Goal: Task Accomplishment & Management: Manage account settings

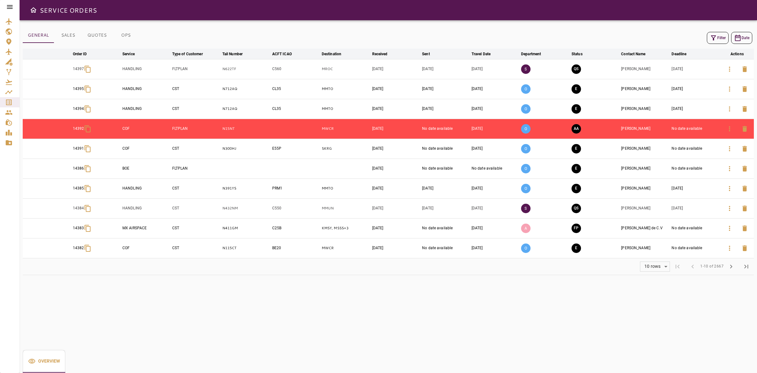
click at [8, 4] on icon at bounding box center [10, 7] width 8 height 8
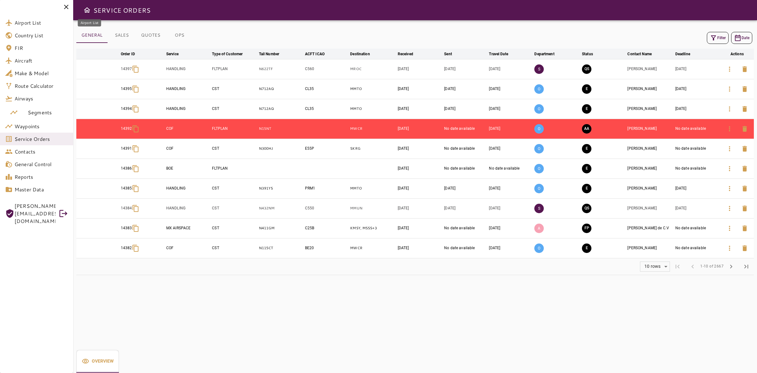
click at [13, 19] on div "Airport List" at bounding box center [9, 23] width 9 height 8
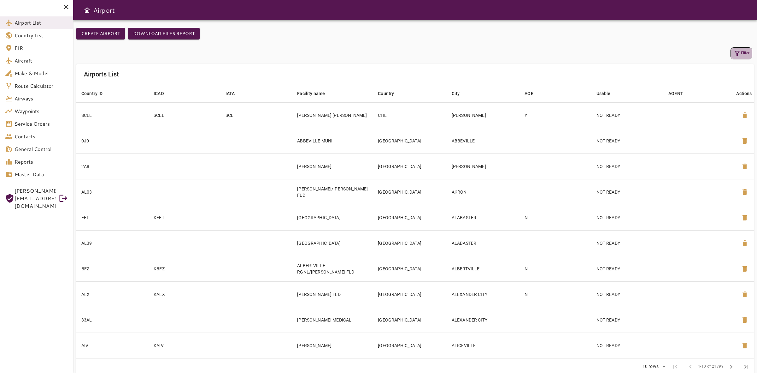
click at [741, 55] on button "Filter" at bounding box center [742, 53] width 22 height 12
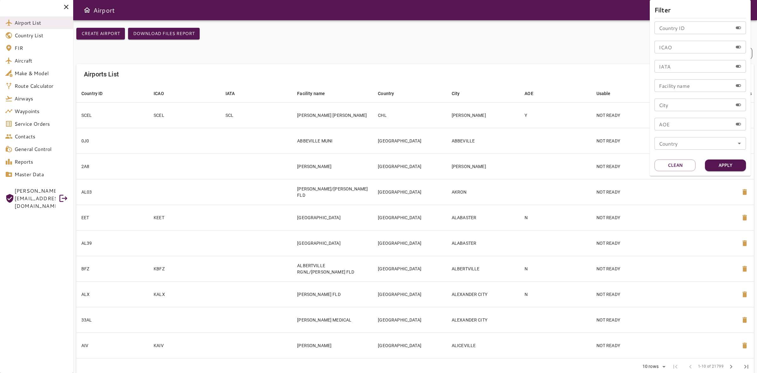
click at [668, 44] on div "ICAO ICAO" at bounding box center [700, 47] width 91 height 13
type input "****"
click at [722, 160] on button "Apply" at bounding box center [725, 165] width 41 height 12
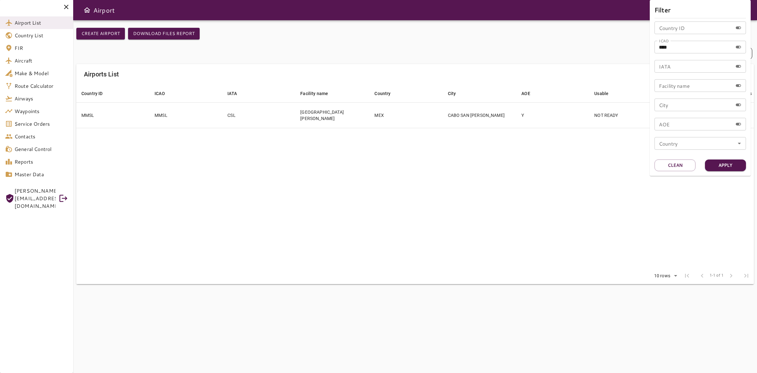
click at [243, 160] on div at bounding box center [378, 186] width 757 height 373
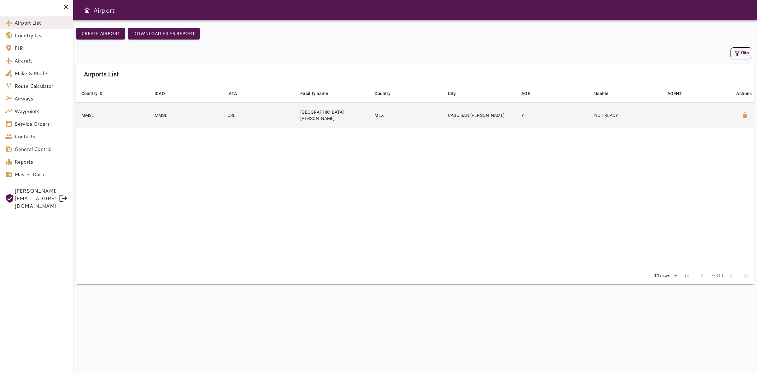
click at [130, 112] on td "MMSL" at bounding box center [112, 115] width 73 height 26
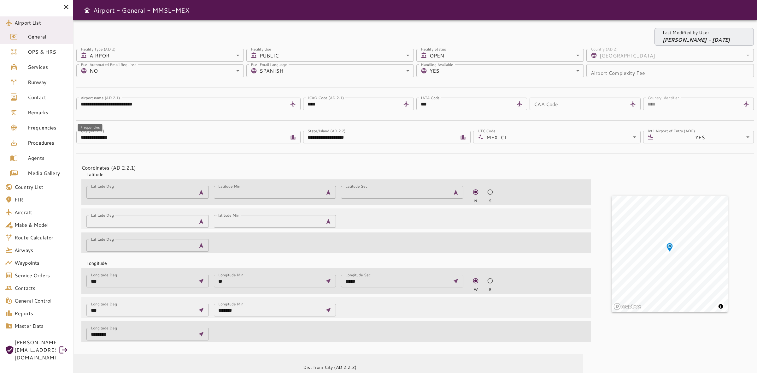
click at [32, 127] on span "Frequencies" at bounding box center [48, 128] width 40 height 8
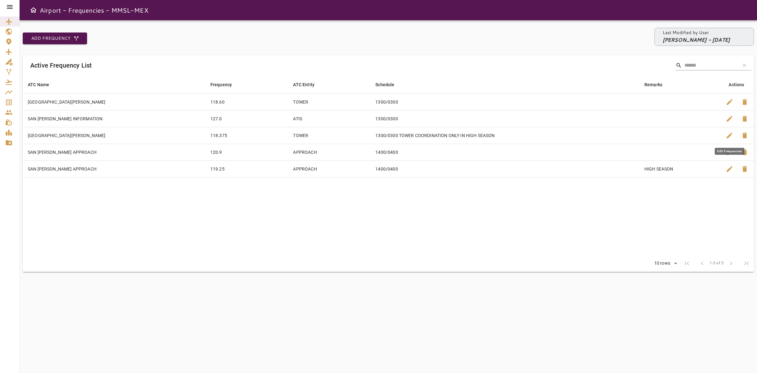
click at [730, 136] on span "edit" at bounding box center [730, 136] width 8 height 8
click at [729, 119] on span "edit" at bounding box center [730, 119] width 8 height 8
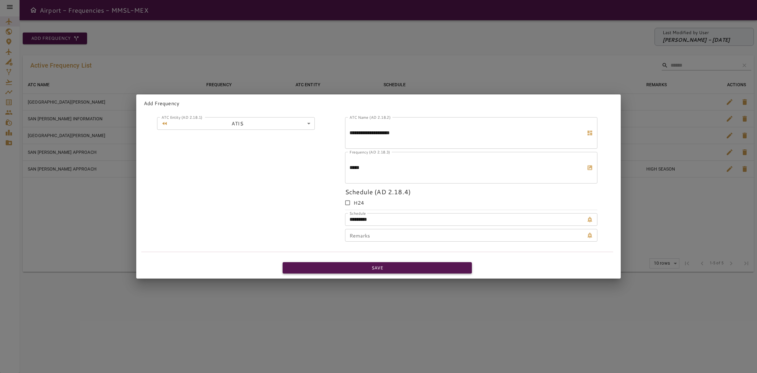
click at [354, 267] on button "Save" at bounding box center [377, 268] width 189 height 12
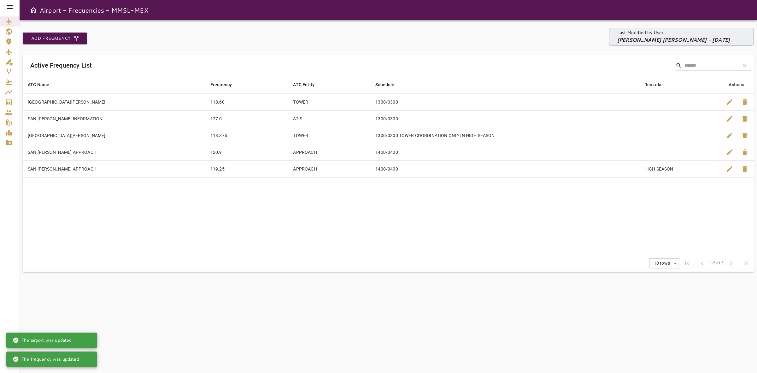
click at [8, 4] on icon at bounding box center [10, 7] width 8 height 8
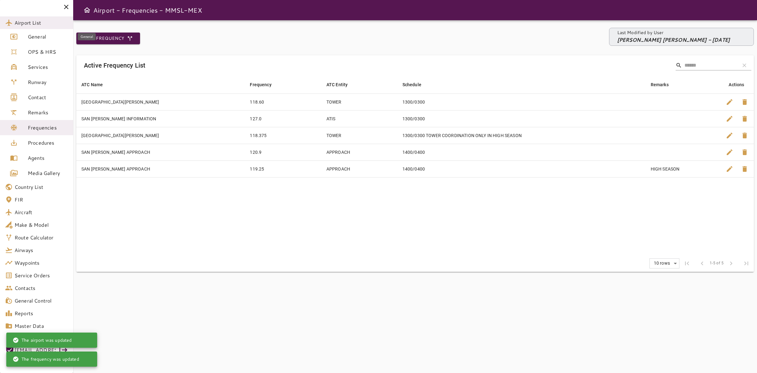
click at [29, 25] on span "Airport List" at bounding box center [42, 23] width 54 height 8
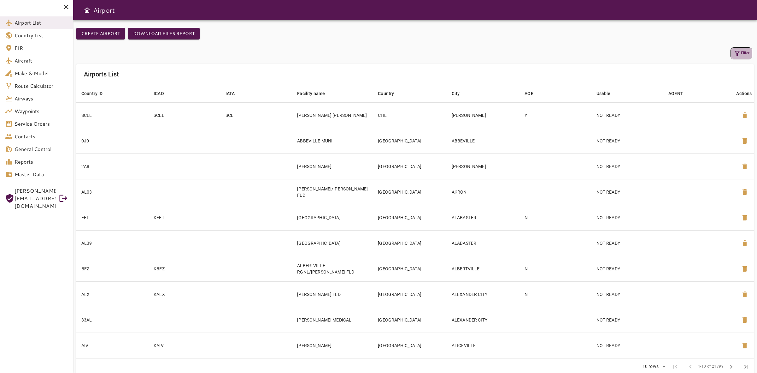
click at [747, 51] on button "Filter" at bounding box center [742, 53] width 22 height 12
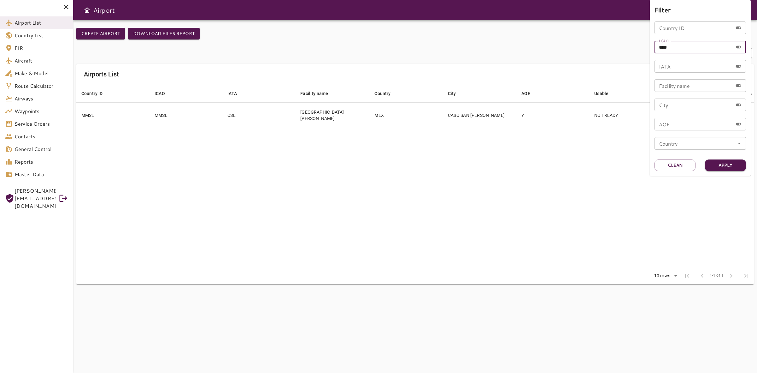
click at [711, 46] on input "****" at bounding box center [694, 47] width 78 height 13
type input "****"
click at [717, 168] on button "Apply" at bounding box center [725, 165] width 41 height 12
click at [113, 117] on div at bounding box center [378, 186] width 757 height 373
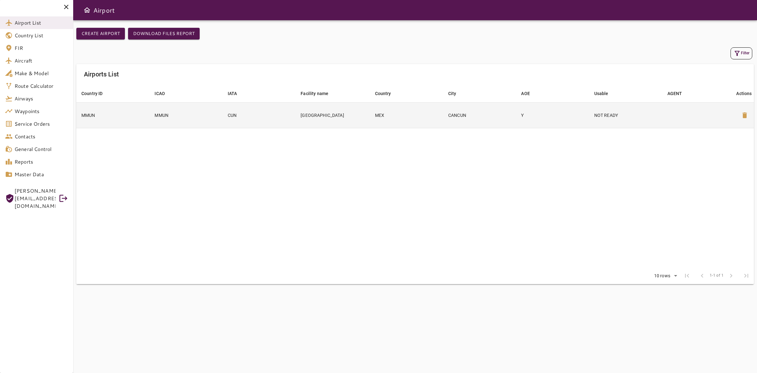
click at [126, 117] on td "MMUN" at bounding box center [112, 115] width 73 height 26
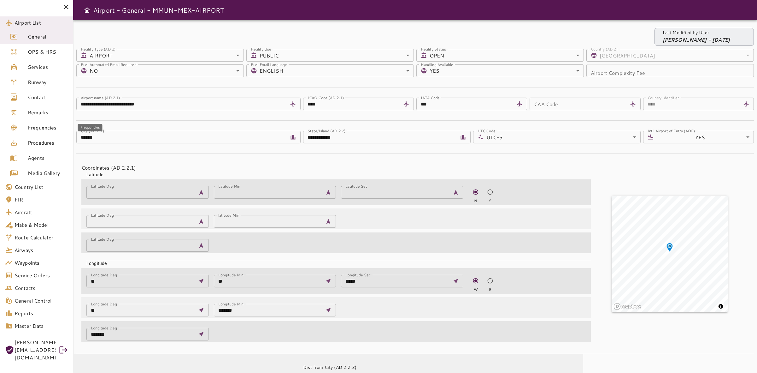
click at [31, 124] on span "Frequencies" at bounding box center [48, 128] width 40 height 8
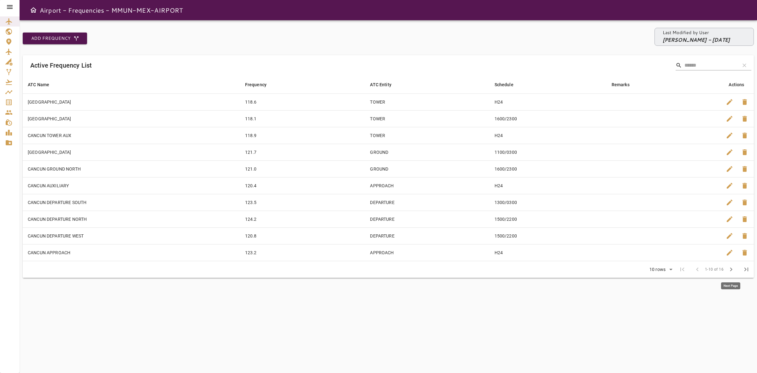
click at [727, 269] on button "chevron_right" at bounding box center [731, 269] width 15 height 15
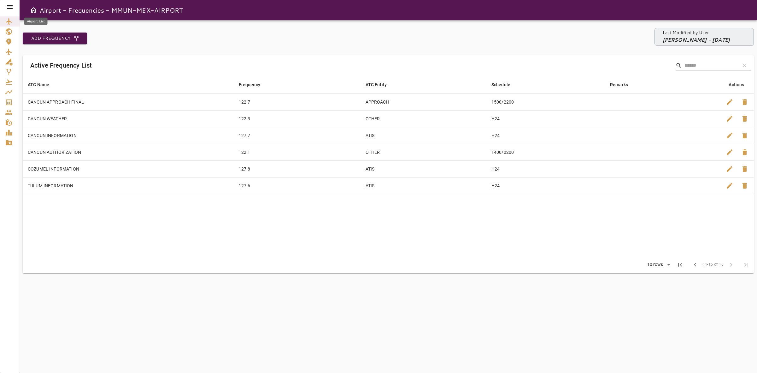
click at [9, 21] on icon "Airport List" at bounding box center [9, 21] width 6 height 6
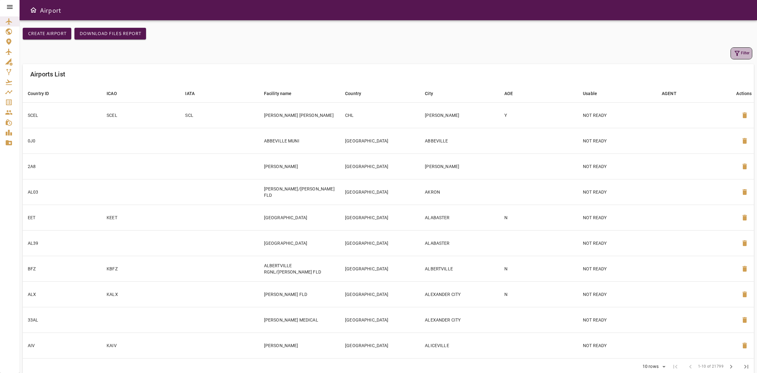
click at [737, 51] on icon "button" at bounding box center [737, 53] width 5 height 5
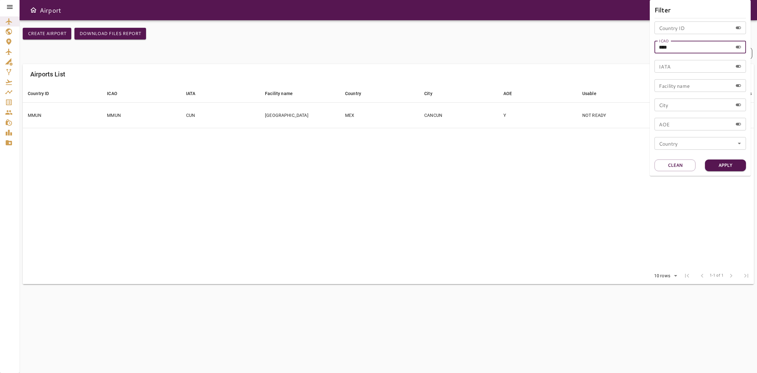
click at [694, 49] on input "****" at bounding box center [694, 47] width 78 height 13
type input "****"
click at [728, 168] on button "Apply" at bounding box center [725, 165] width 41 height 12
click at [221, 114] on div at bounding box center [378, 186] width 757 height 373
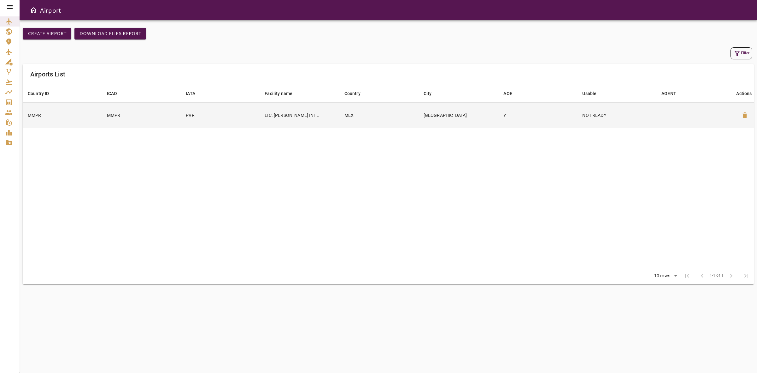
click at [199, 113] on td "PVR" at bounding box center [220, 115] width 79 height 26
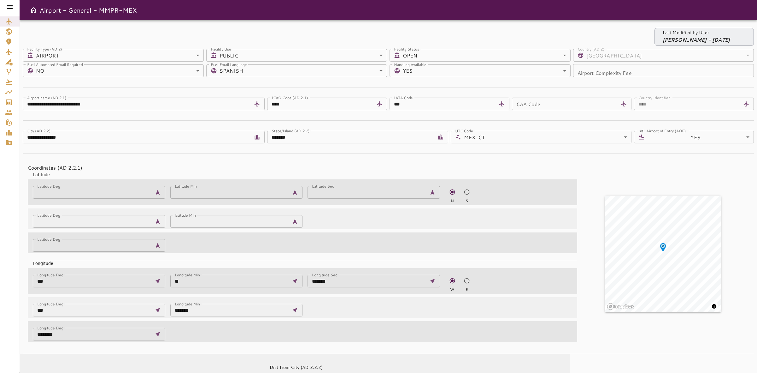
click at [8, 5] on icon at bounding box center [10, 7] width 6 height 4
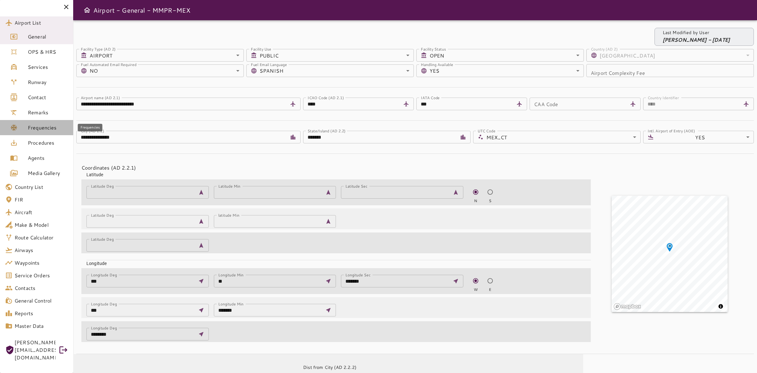
click at [34, 125] on span "Frequencies" at bounding box center [48, 128] width 40 height 8
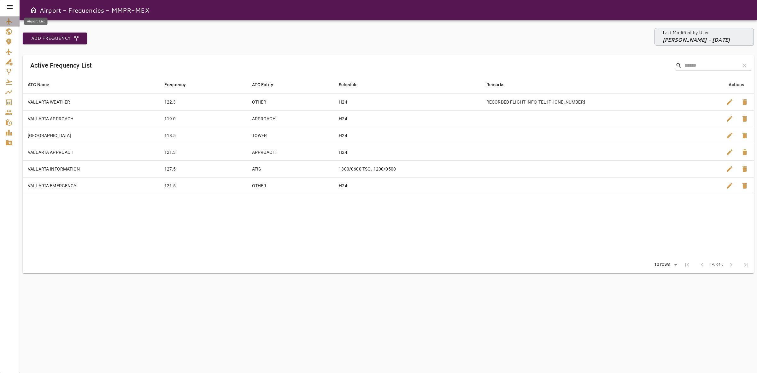
click at [11, 19] on icon "Airport List" at bounding box center [9, 22] width 8 height 8
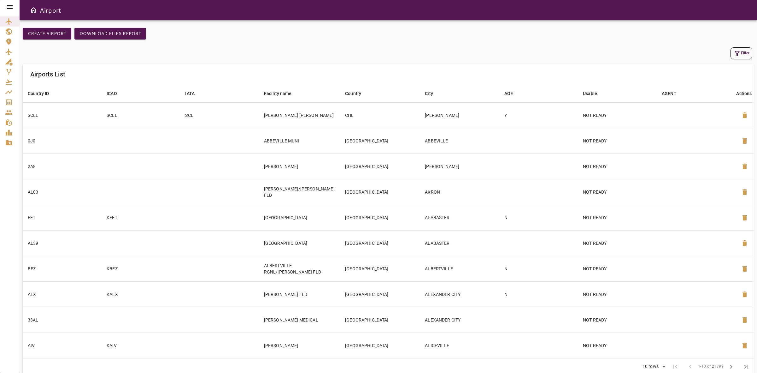
click at [732, 50] on button "Filter" at bounding box center [742, 53] width 22 height 12
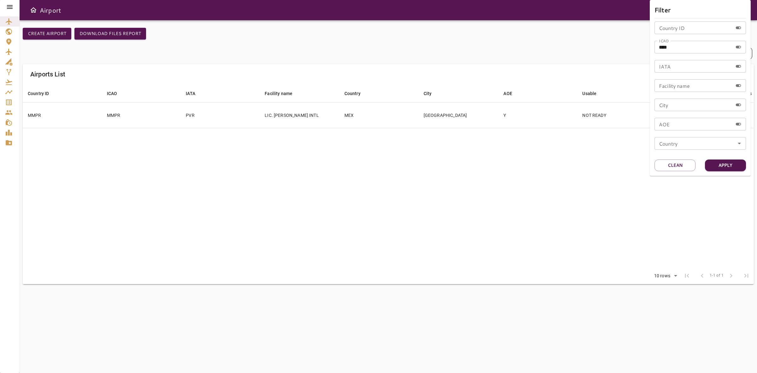
click at [693, 48] on input "****" at bounding box center [694, 47] width 78 height 13
type input "****"
click at [720, 166] on button "Apply" at bounding box center [725, 165] width 41 height 12
click at [360, 151] on div at bounding box center [378, 186] width 757 height 373
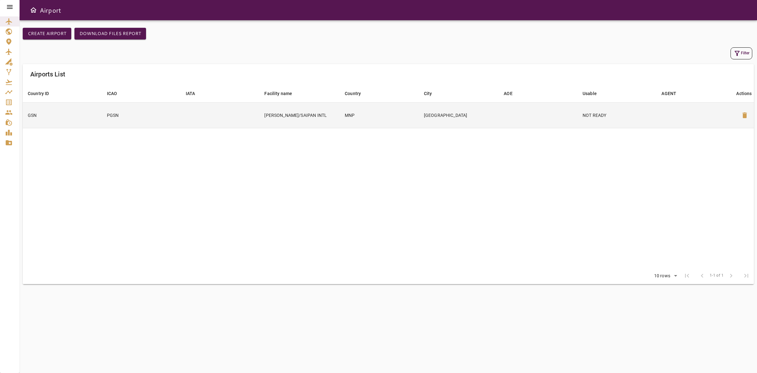
click at [214, 121] on td at bounding box center [220, 115] width 79 height 26
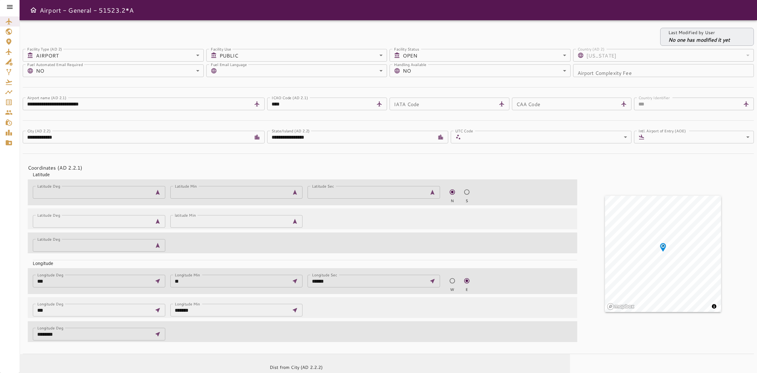
click at [12, 7] on icon at bounding box center [10, 7] width 8 height 8
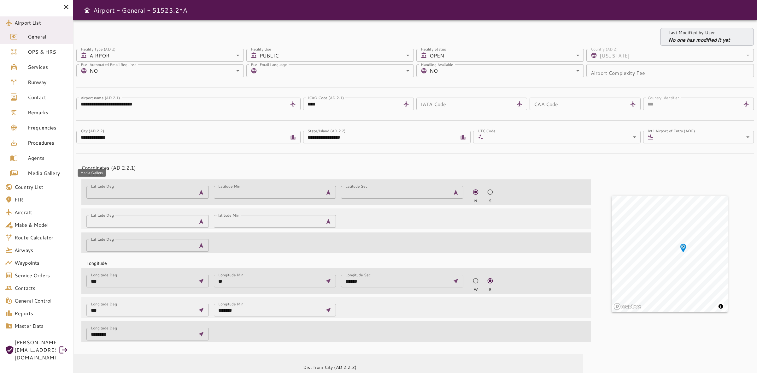
click at [33, 174] on span "Media Gallery" at bounding box center [48, 173] width 40 height 8
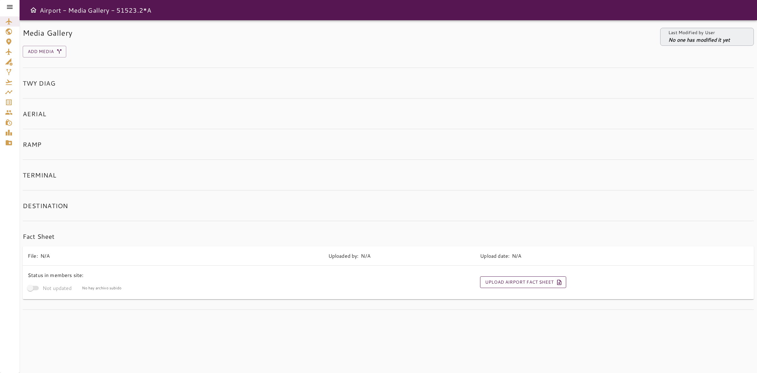
click at [501, 281] on button "Upload Airport Fact Sheet" at bounding box center [523, 282] width 86 height 12
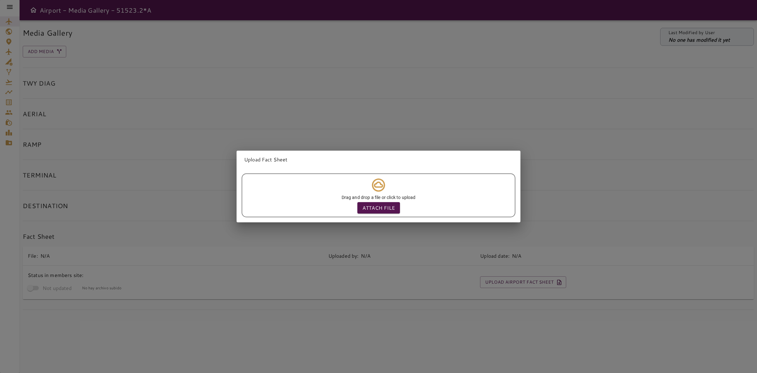
click at [368, 196] on p "Drag and drop a file or click to upload" at bounding box center [379, 197] width 74 height 6
click at [369, 204] on p "Attach file" at bounding box center [379, 208] width 32 height 8
click at [0, 0] on input "Attach file" at bounding box center [0, 0] width 0 height 0
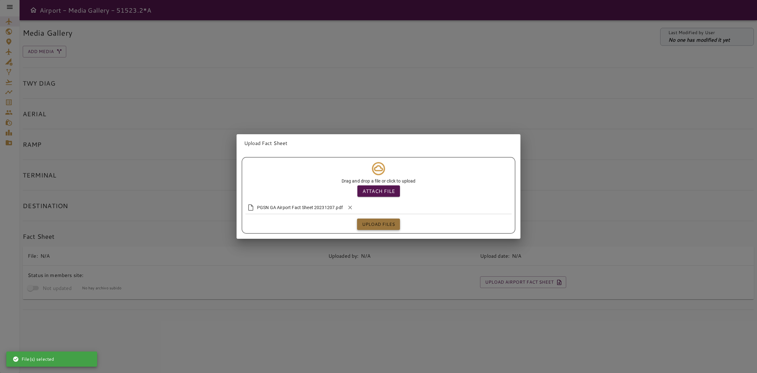
click at [378, 223] on button "Upload files" at bounding box center [378, 224] width 43 height 12
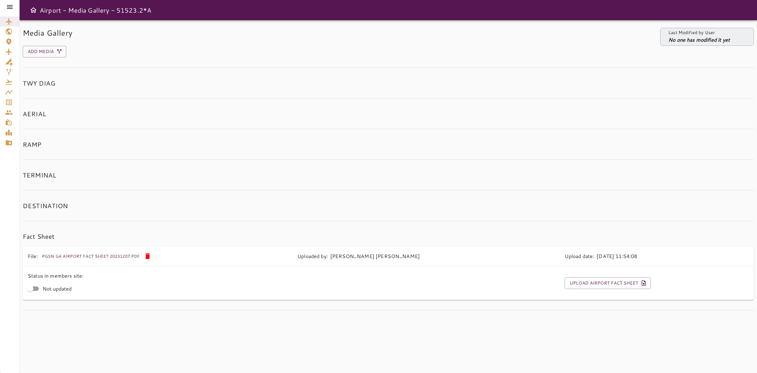
click at [10, 7] on icon at bounding box center [10, 7] width 6 height 4
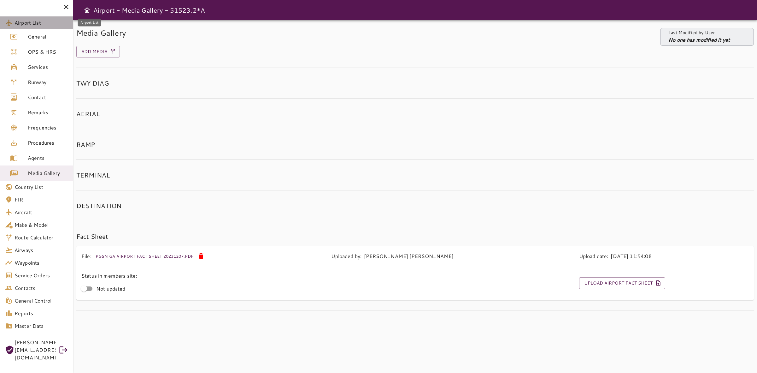
click at [15, 24] on span "Airport List" at bounding box center [42, 23] width 54 height 8
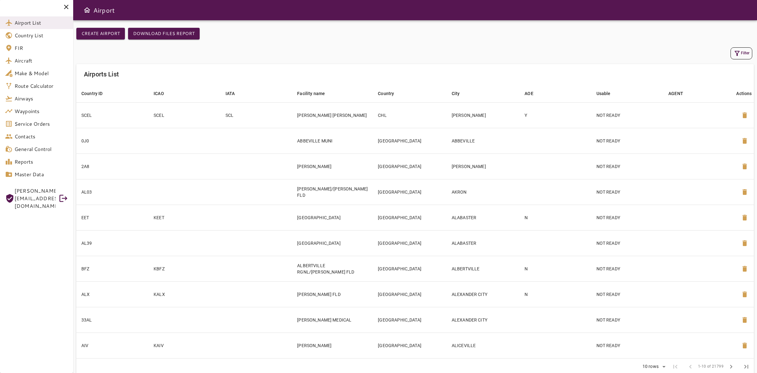
click at [735, 54] on icon "button" at bounding box center [738, 54] width 8 height 8
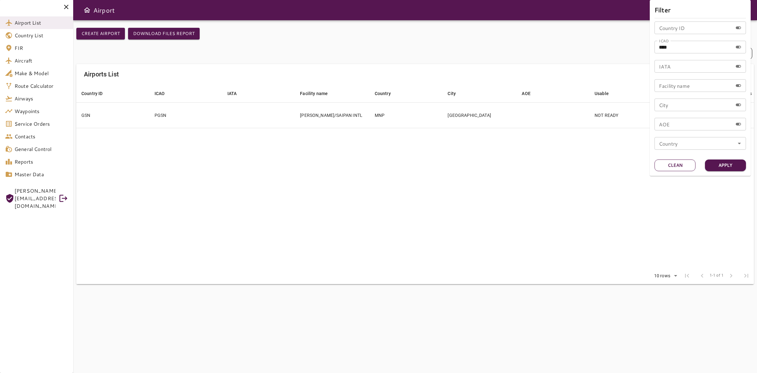
click at [674, 162] on button "Clean" at bounding box center [675, 165] width 41 height 12
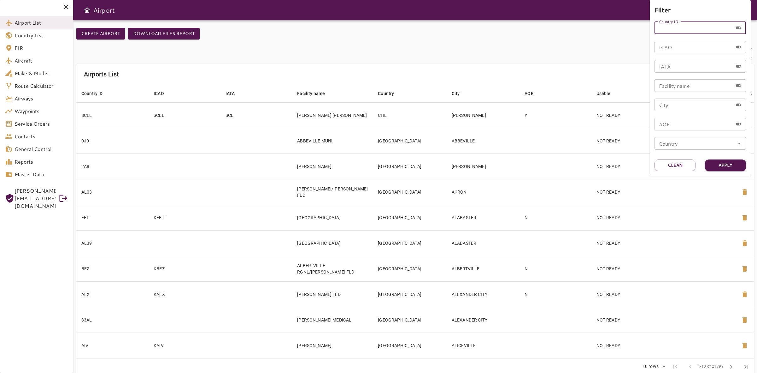
click at [675, 27] on div "Country ID Country ID" at bounding box center [700, 27] width 91 height 13
type input "***"
click at [734, 160] on button "Apply" at bounding box center [725, 165] width 41 height 12
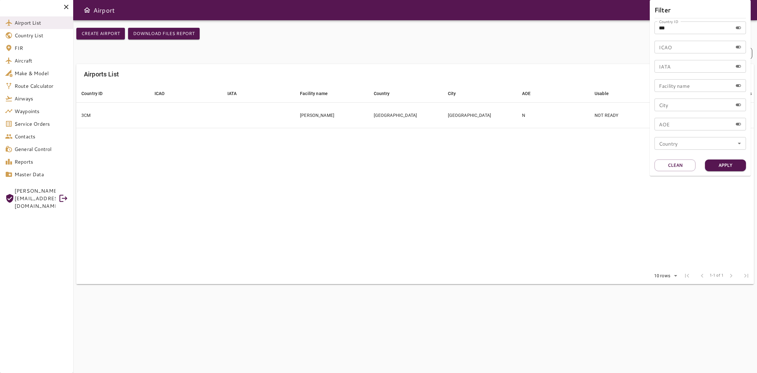
click at [192, 120] on div at bounding box center [378, 186] width 757 height 373
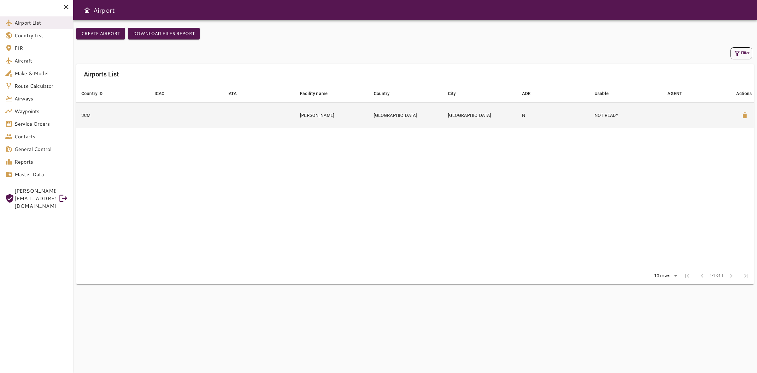
click at [262, 120] on td at bounding box center [258, 115] width 73 height 26
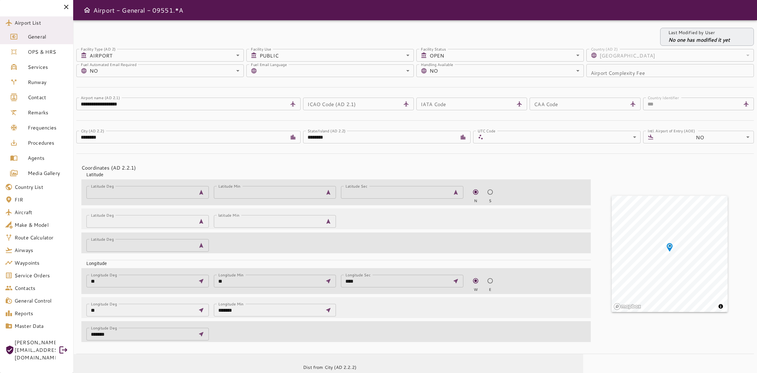
click at [37, 175] on span "Media Gallery" at bounding box center [48, 173] width 40 height 8
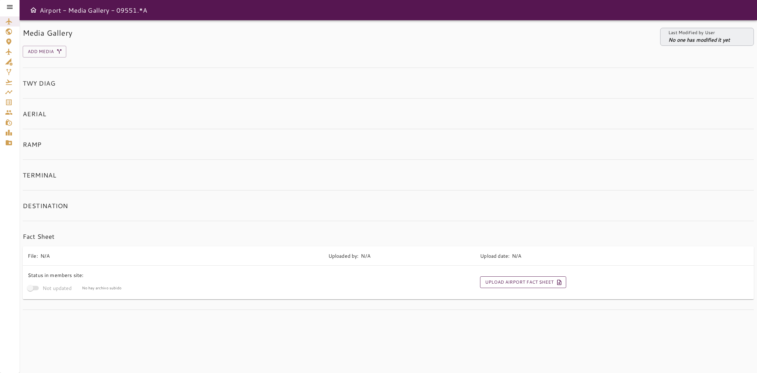
click at [499, 282] on button "Upload Airport Fact Sheet" at bounding box center [523, 282] width 86 height 12
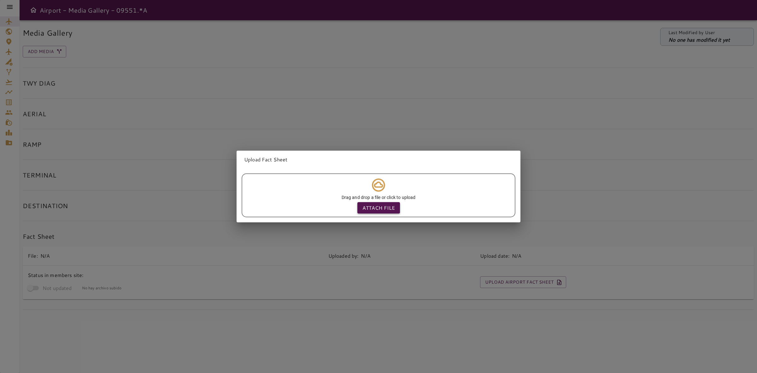
click at [363, 207] on p "Attach file" at bounding box center [379, 208] width 32 height 8
click at [0, 0] on input "Attach file" at bounding box center [0, 0] width 0 height 0
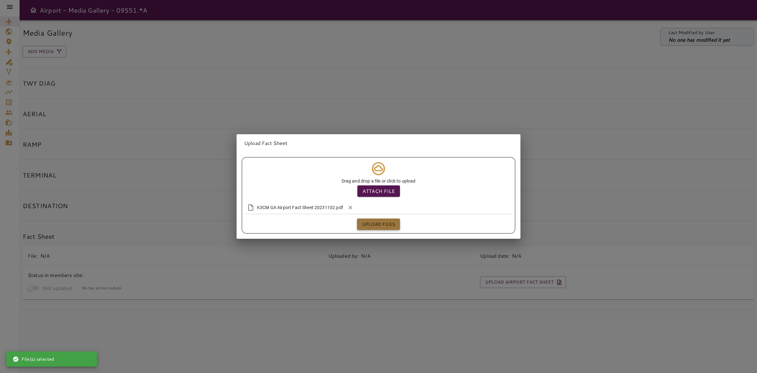
click at [376, 221] on button "Upload files" at bounding box center [378, 224] width 43 height 12
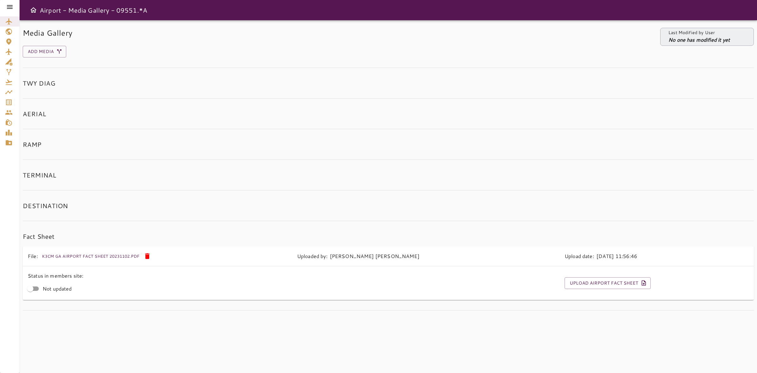
click at [11, 5] on icon at bounding box center [10, 7] width 8 height 8
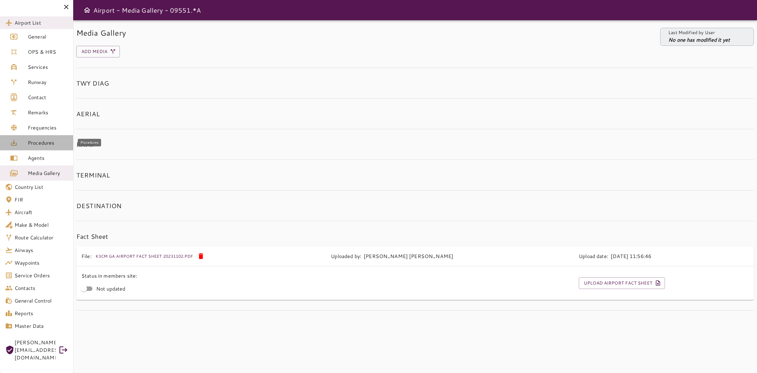
click at [40, 140] on span "Procedures" at bounding box center [48, 143] width 40 height 8
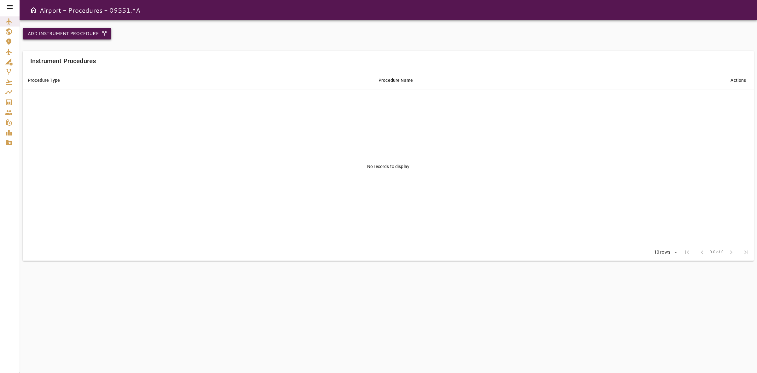
click at [76, 34] on button "Add Instrument Procedure" at bounding box center [67, 34] width 89 height 12
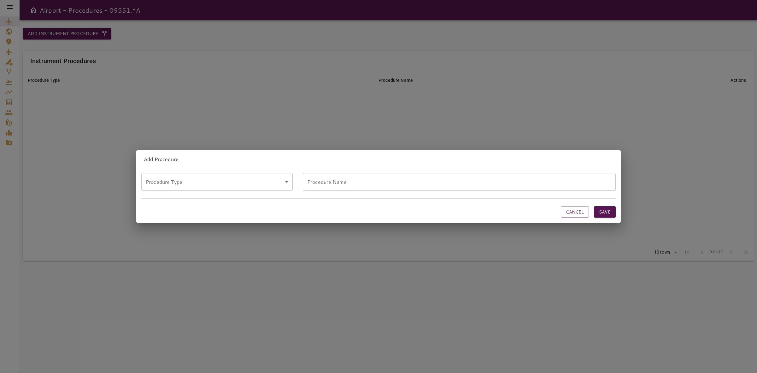
click at [184, 177] on body "Airport - Procedures - 09551.*A Add Instrument Procedure Instrument Procedures …" at bounding box center [378, 186] width 757 height 373
click at [175, 197] on li "DEPARTURE" at bounding box center [216, 195] width 150 height 11
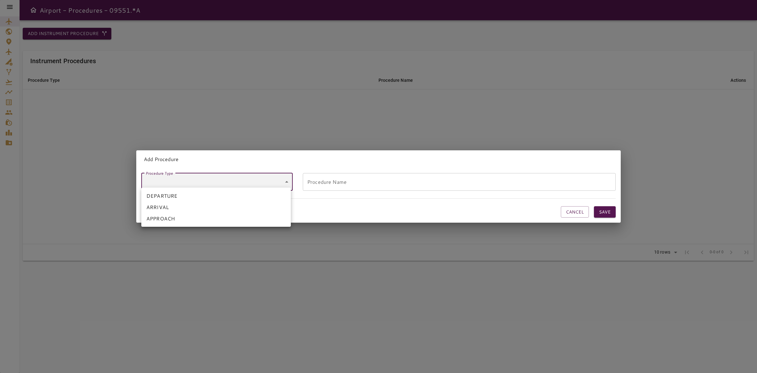
type input "*********"
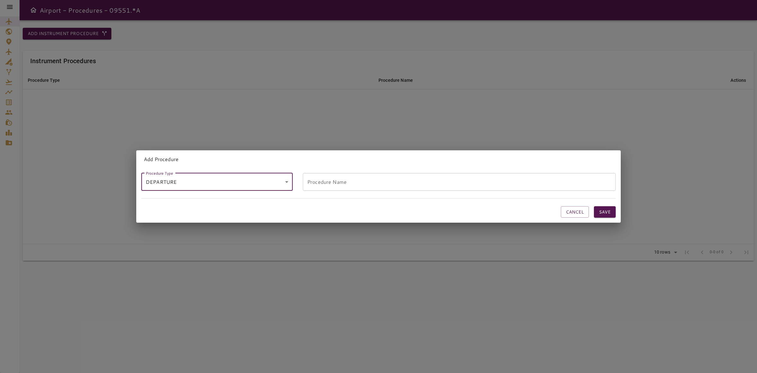
click at [354, 182] on input "Procedure Name" at bounding box center [459, 182] width 313 height 18
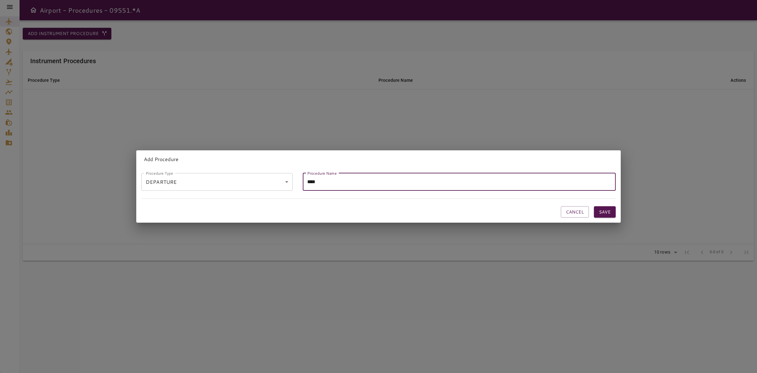
type input "**********"
click at [427, 215] on div "**********" at bounding box center [378, 195] width 485 height 55
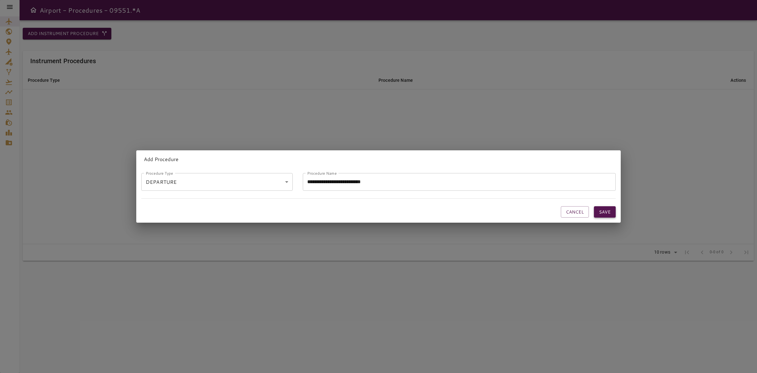
click at [596, 210] on button "Save" at bounding box center [605, 212] width 22 height 12
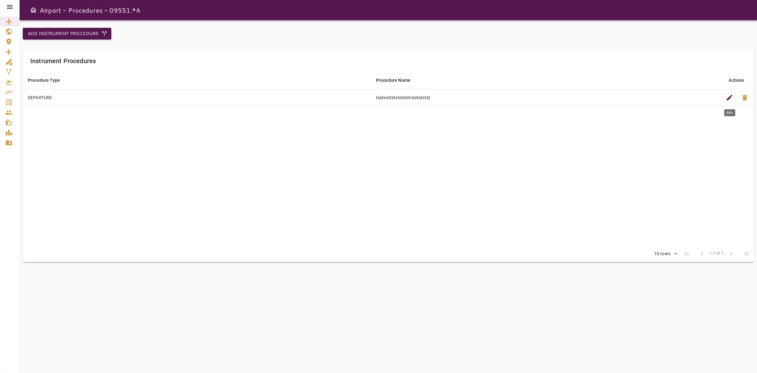
click at [733, 96] on span "edit" at bounding box center [730, 98] width 8 height 8
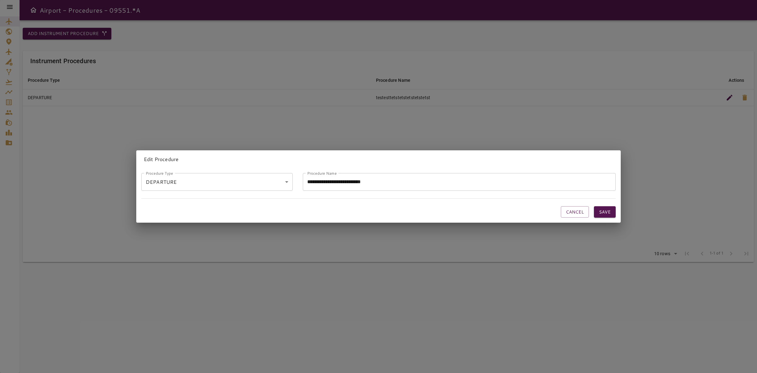
click at [373, 180] on input "**********" at bounding box center [459, 182] width 313 height 18
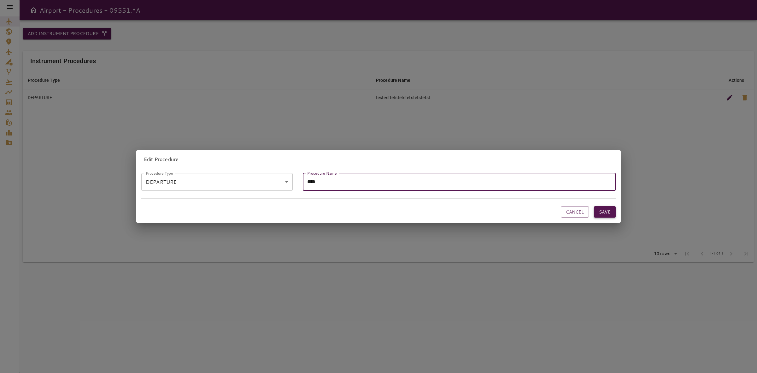
type input "****"
click at [601, 206] on button "Save" at bounding box center [605, 212] width 22 height 12
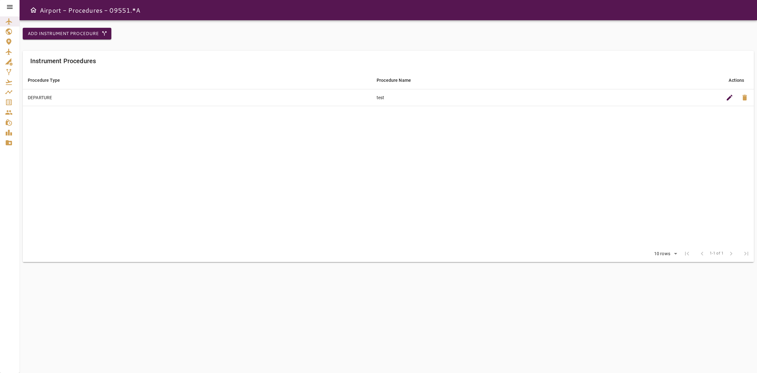
click at [749, 98] on button "delete" at bounding box center [744, 97] width 15 height 15
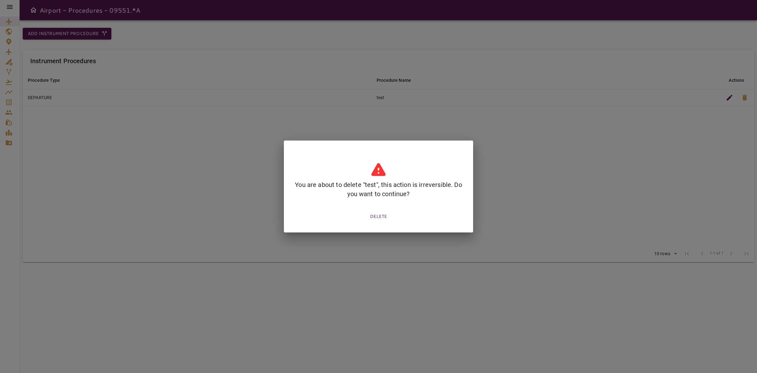
click at [374, 214] on button "DELETE" at bounding box center [379, 216] width 22 height 12
